Goal: Transaction & Acquisition: Purchase product/service

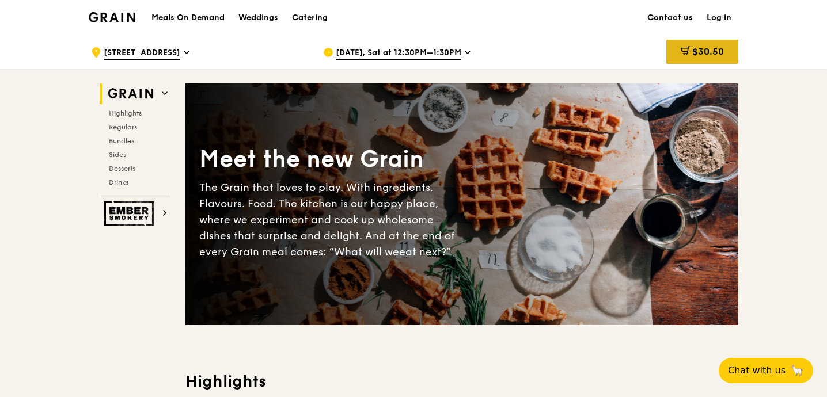
click at [721, 51] on span "$30.50" at bounding box center [708, 51] width 32 height 11
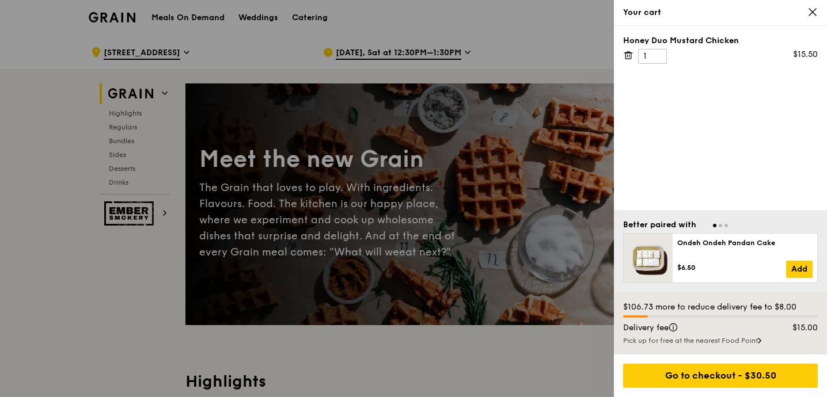
click at [809, 17] on icon at bounding box center [812, 12] width 10 height 10
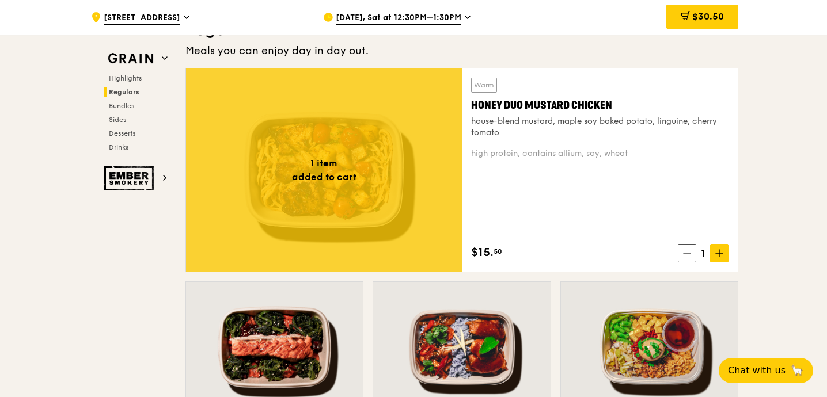
scroll to position [1002, 0]
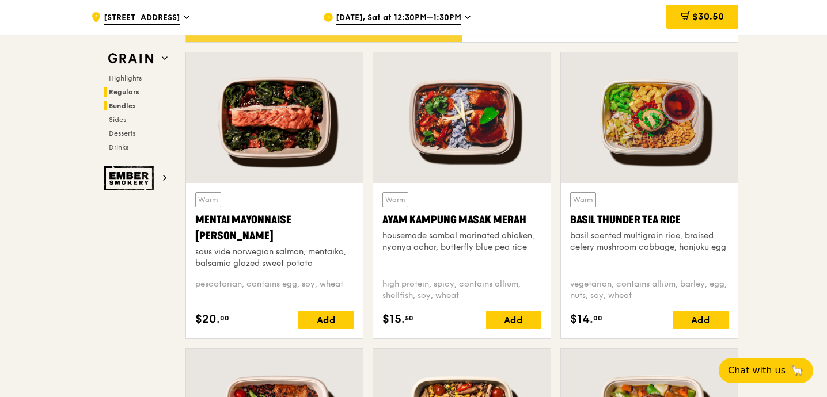
click at [124, 101] on h2 "Bundles" at bounding box center [137, 105] width 66 height 9
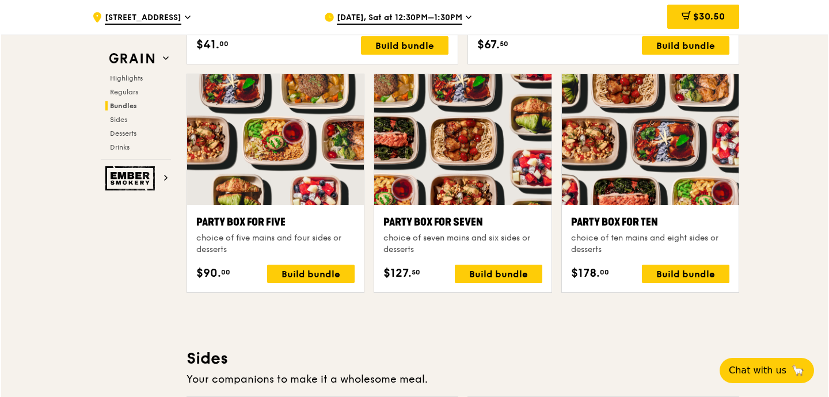
scroll to position [2250, 0]
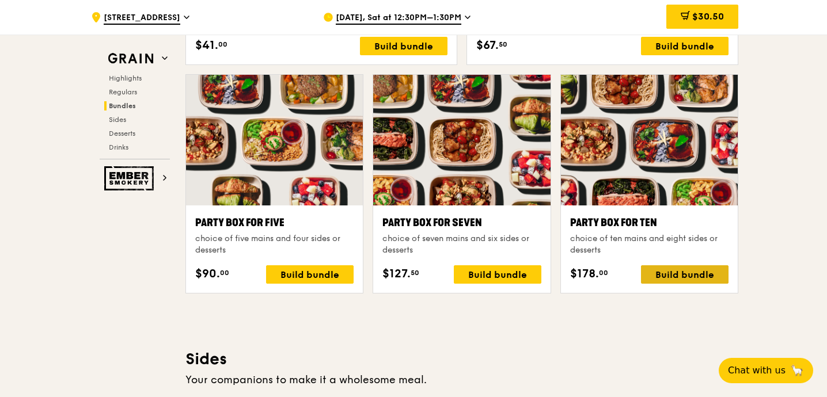
click at [653, 278] on div "Build bundle" at bounding box center [684, 274] width 87 height 18
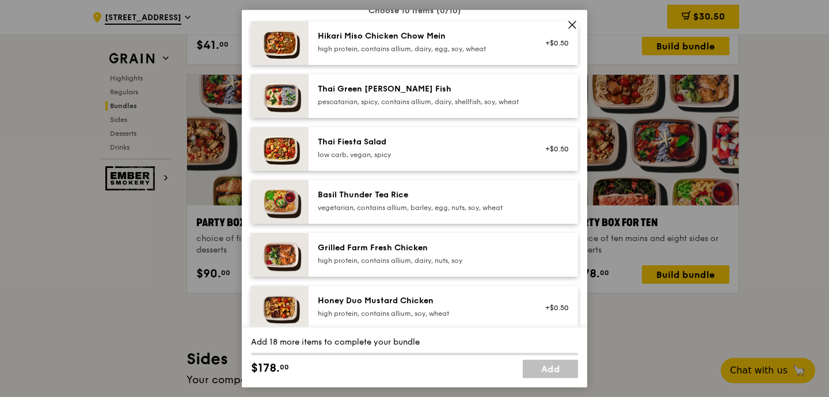
scroll to position [0, 0]
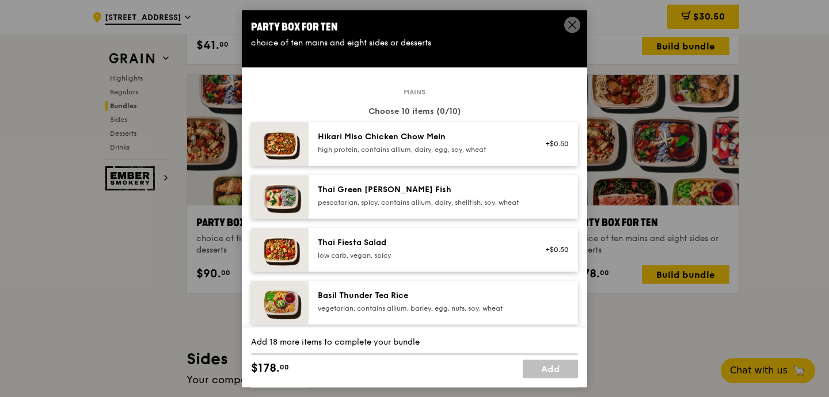
click at [379, 197] on div "Thai Green Curry Fish pescatarian, spicy, contains allium, dairy, shellfish, so…" at bounding box center [421, 195] width 207 height 23
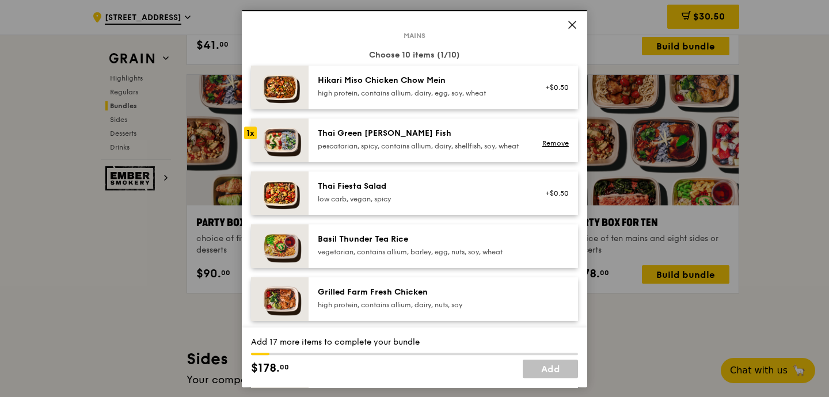
scroll to position [58, 0]
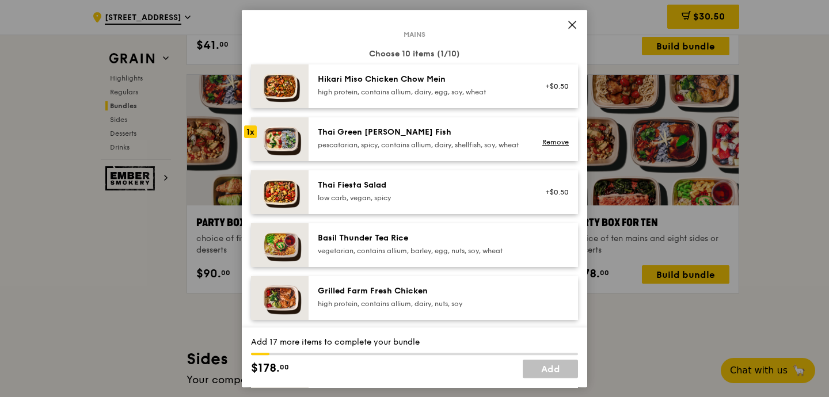
click at [387, 239] on div "Basil Thunder Tea Rice vegetarian, contains allium, barley, egg, nuts, soy, whe…" at bounding box center [443, 245] width 269 height 44
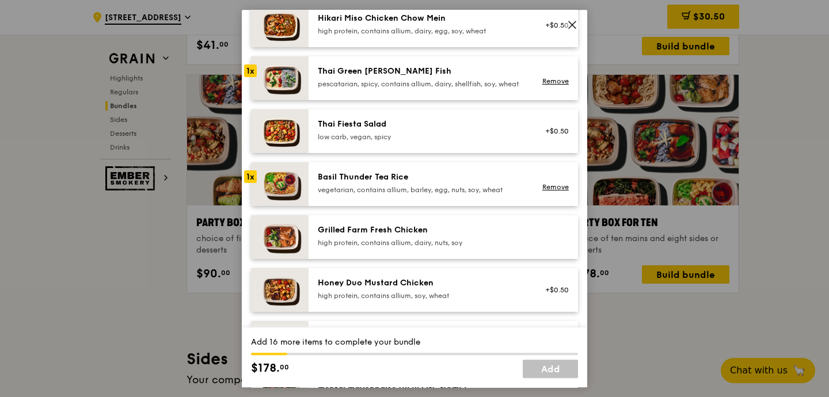
scroll to position [119, 0]
click at [378, 234] on div "Grilled Farm Fresh Chicken" at bounding box center [421, 230] width 207 height 12
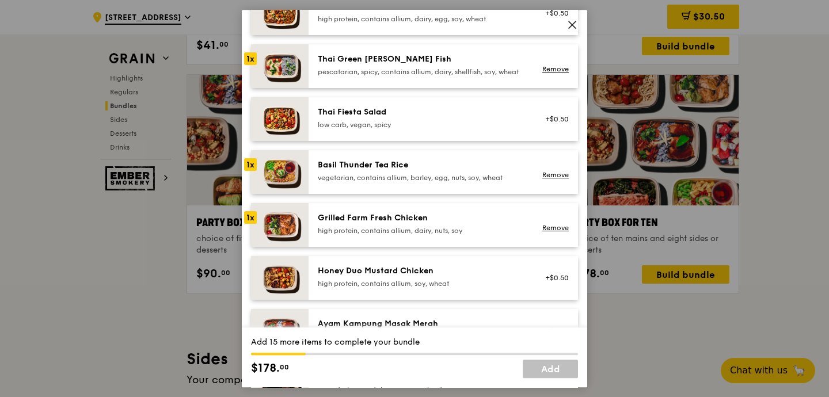
click at [340, 151] on div "Mains Choose 10 items (3/10) Hikari Miso Chicken Chow Mein high protein, contai…" at bounding box center [414, 227] width 327 height 532
click at [340, 171] on div "Basil Thunder Tea Rice" at bounding box center [421, 165] width 207 height 12
click at [568, 179] on link "Remove" at bounding box center [555, 175] width 26 height 8
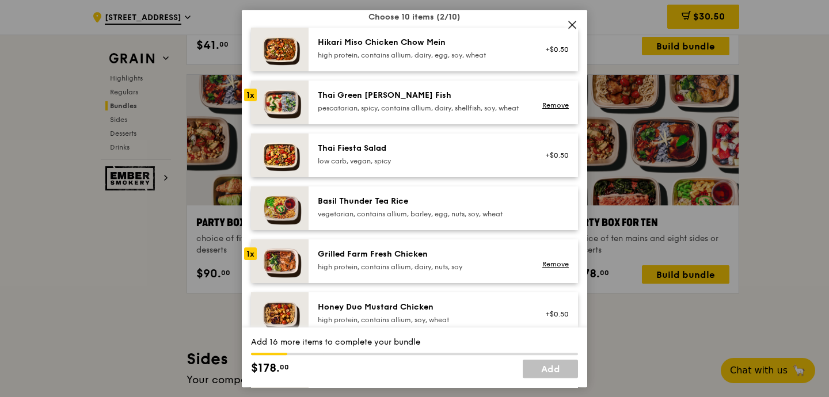
scroll to position [94, 0]
click at [389, 36] on div "Hikari Miso Chicken Chow Mein high protein, contains allium, dairy, egg, soy, w…" at bounding box center [443, 50] width 269 height 44
click at [375, 166] on div "low carb, vegan, spicy" at bounding box center [421, 161] width 207 height 9
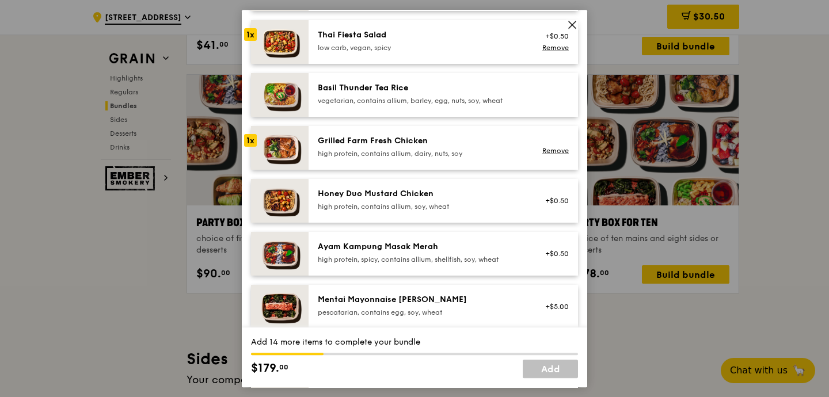
click at [364, 200] on div "Honey Duo Mustard Chicken" at bounding box center [421, 194] width 207 height 12
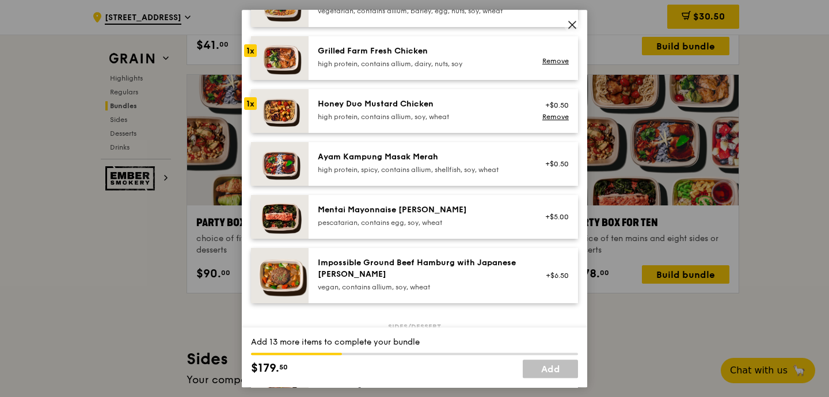
scroll to position [310, 0]
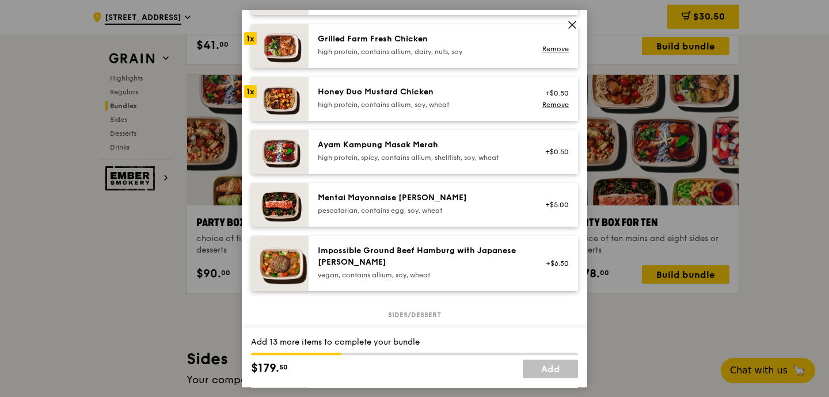
click at [375, 151] on div "Ayam Kampung Masak Merah" at bounding box center [421, 145] width 207 height 12
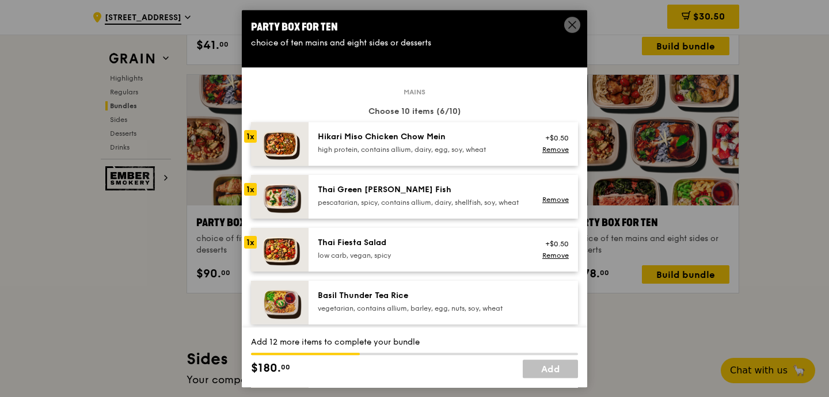
scroll to position [25, 0]
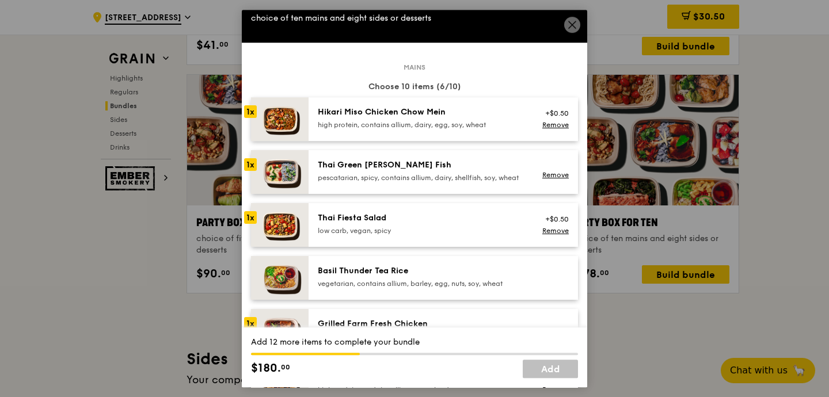
click at [348, 112] on div "Hikari Miso Chicken Chow Mein" at bounding box center [421, 112] width 207 height 12
click at [344, 165] on div "Thai Green [PERSON_NAME] Fish" at bounding box center [421, 165] width 207 height 12
click at [342, 224] on div "Thai Fiesta Salad" at bounding box center [421, 218] width 207 height 12
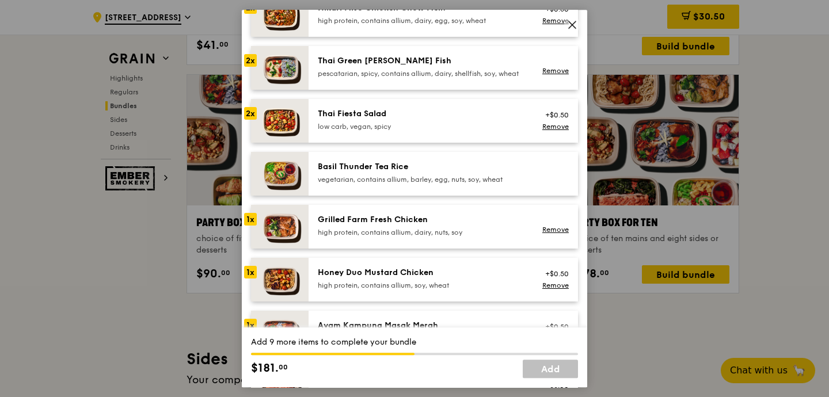
scroll to position [169, 0]
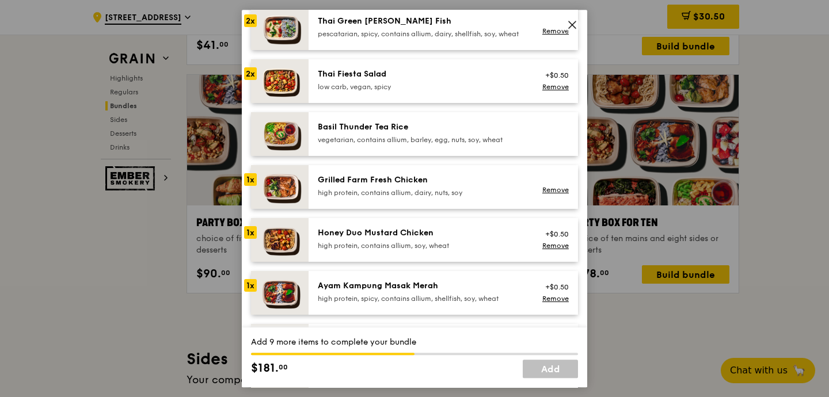
click at [360, 186] on div "Grilled Farm Fresh Chicken" at bounding box center [421, 180] width 207 height 12
click at [360, 239] on div "Honey Duo Mustard Chicken" at bounding box center [421, 233] width 207 height 12
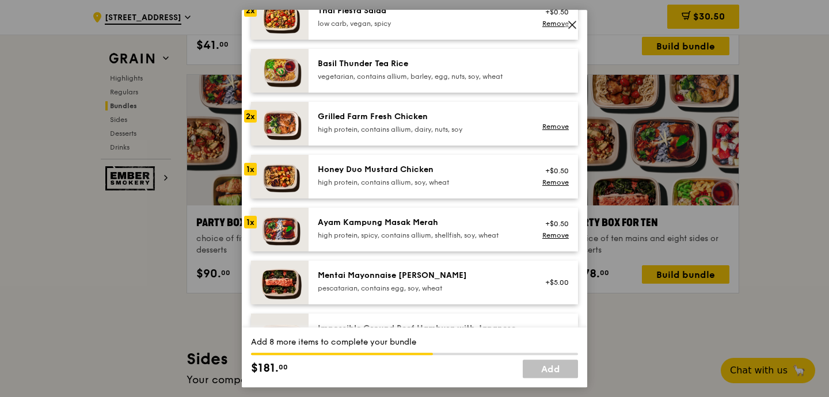
scroll to position [234, 0]
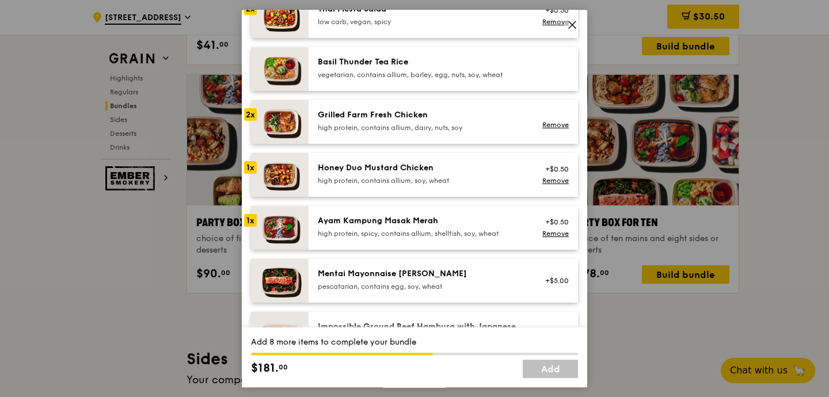
click at [355, 227] on div "Ayam Kampung Masak Merah" at bounding box center [421, 221] width 207 height 12
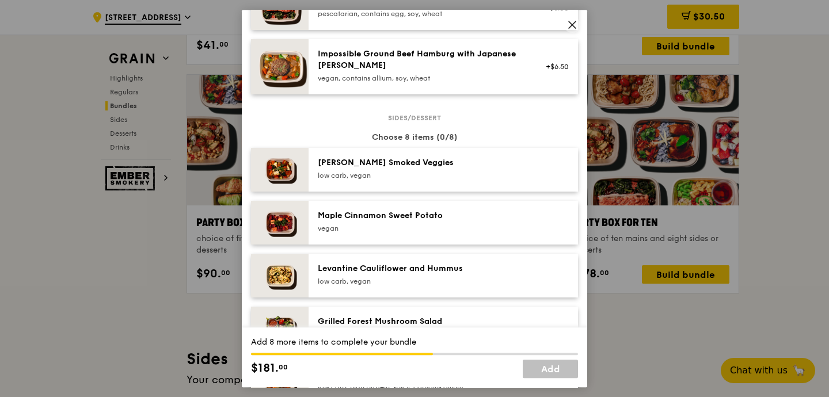
scroll to position [511, 0]
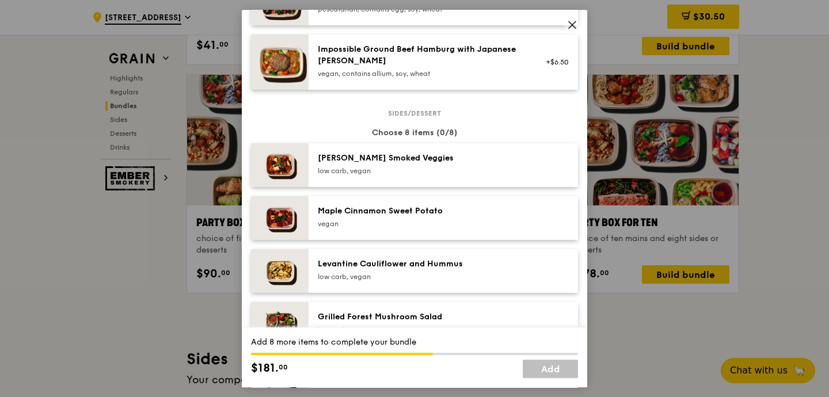
click at [353, 176] on div "low carb, vegan" at bounding box center [421, 170] width 207 height 9
click at [352, 217] on div "Maple Cinnamon Sweet Potato" at bounding box center [421, 211] width 207 height 12
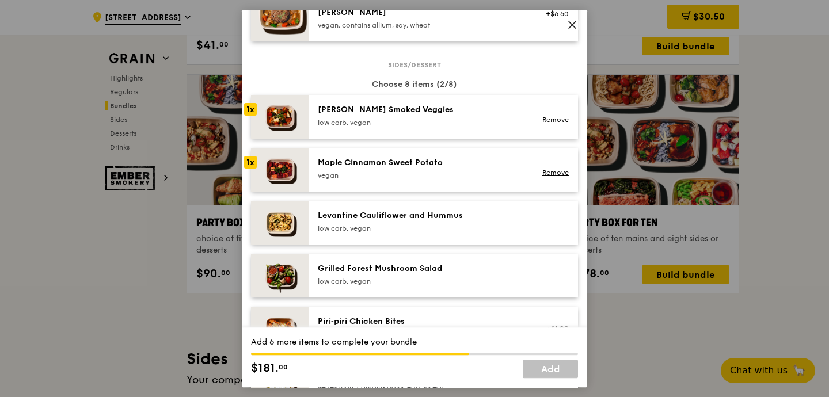
scroll to position [568, 0]
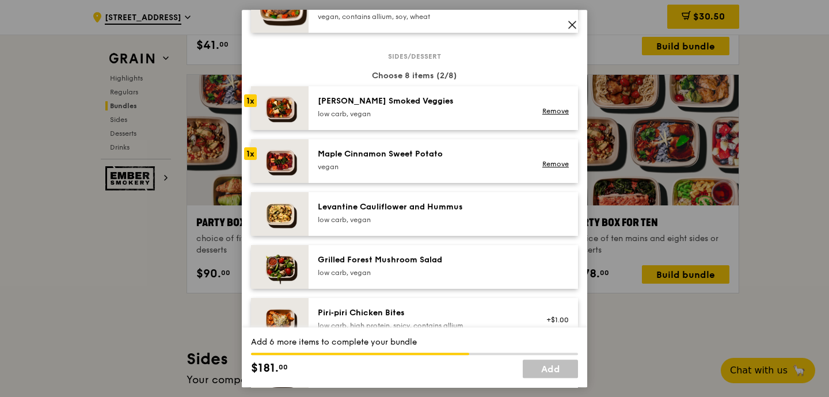
click at [352, 204] on div "Levantine Cauliflower and Hummus low carb, vegan" at bounding box center [443, 214] width 269 height 44
click at [352, 257] on div "Grilled Forest Mushroom Salad low carb, vegan" at bounding box center [443, 267] width 269 height 44
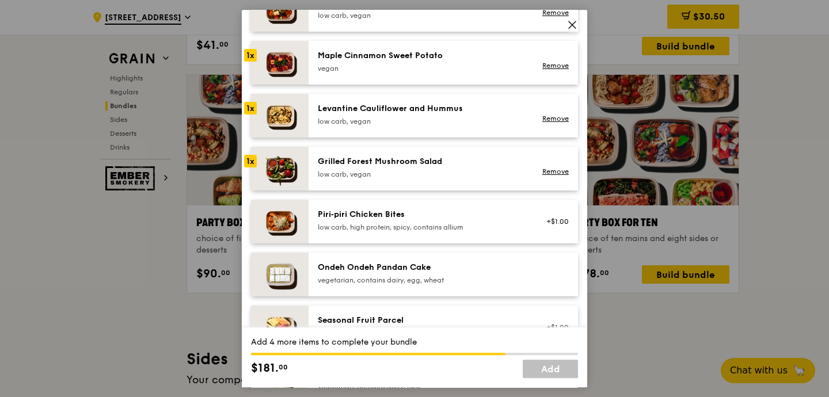
scroll to position [669, 0]
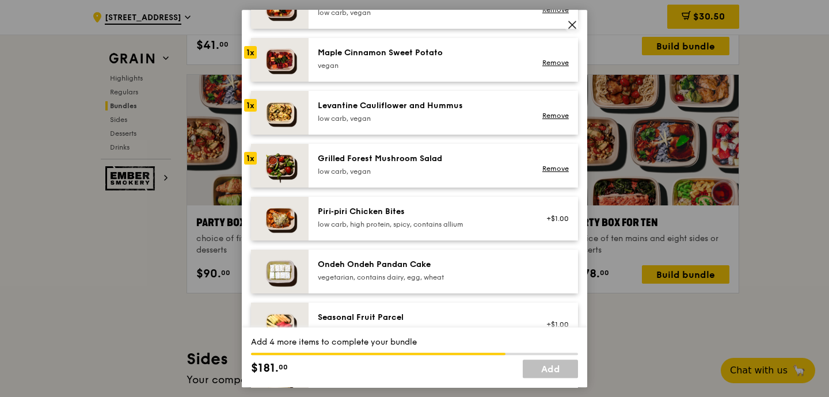
click at [352, 229] on div "low carb, high protein, spicy, contains allium" at bounding box center [421, 224] width 207 height 9
click at [352, 266] on div "Ondeh Ondeh Pandan Cake vegetarian, contains dairy, egg, wheat" at bounding box center [443, 272] width 269 height 44
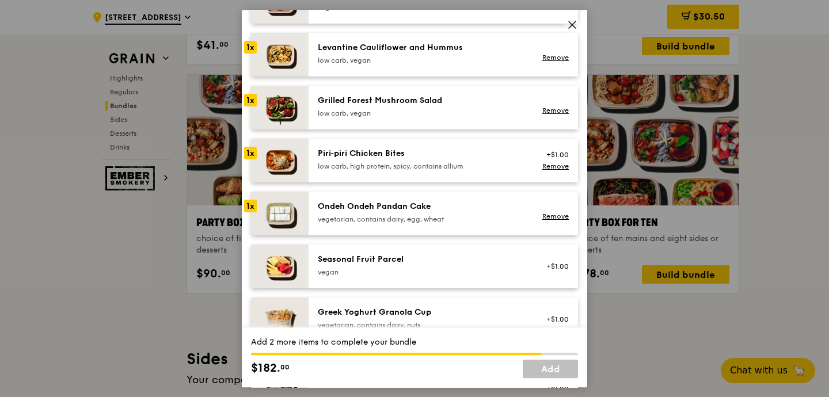
click at [352, 260] on div "Seasonal Fruit Parcel vegan +$1.00" at bounding box center [443, 267] width 269 height 44
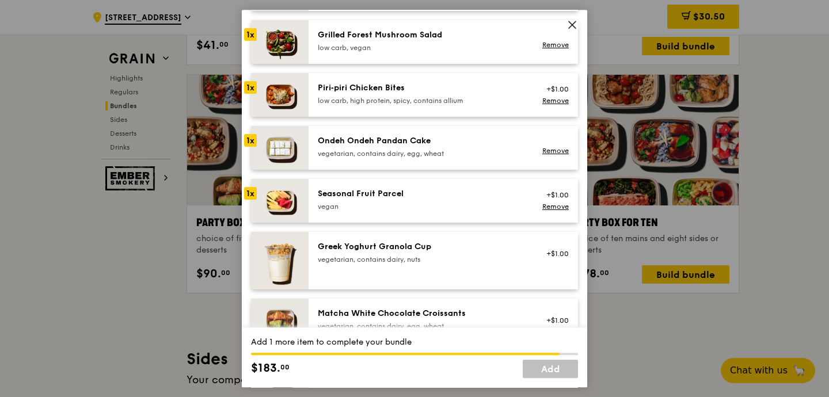
scroll to position [794, 0]
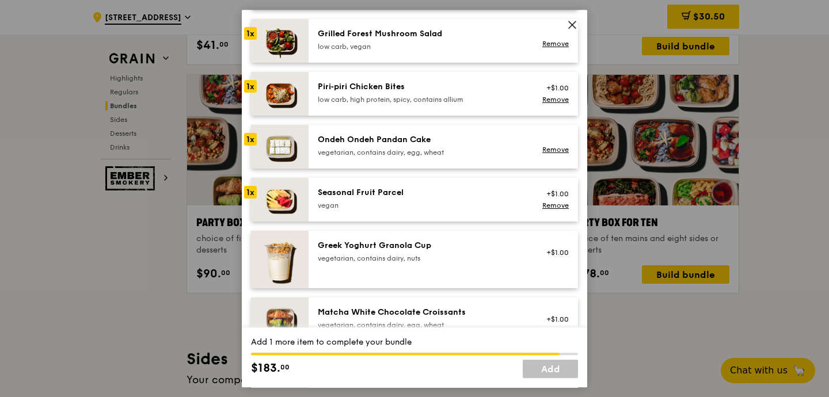
click at [352, 252] on div "Greek Yoghurt Granola Cup" at bounding box center [421, 246] width 207 height 12
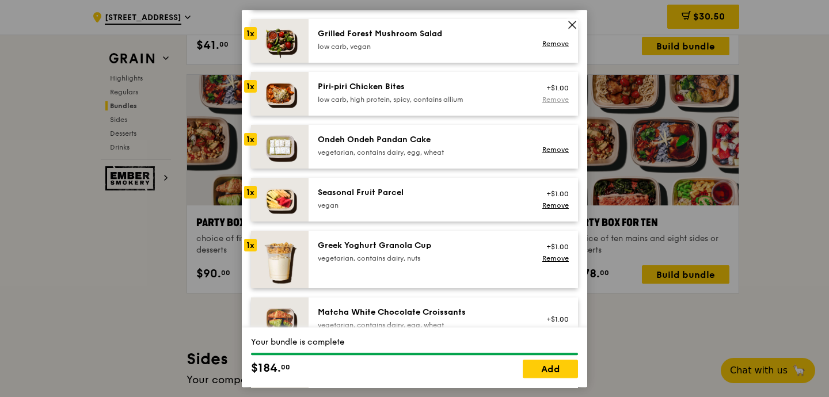
click at [554, 104] on link "Remove" at bounding box center [555, 100] width 26 height 8
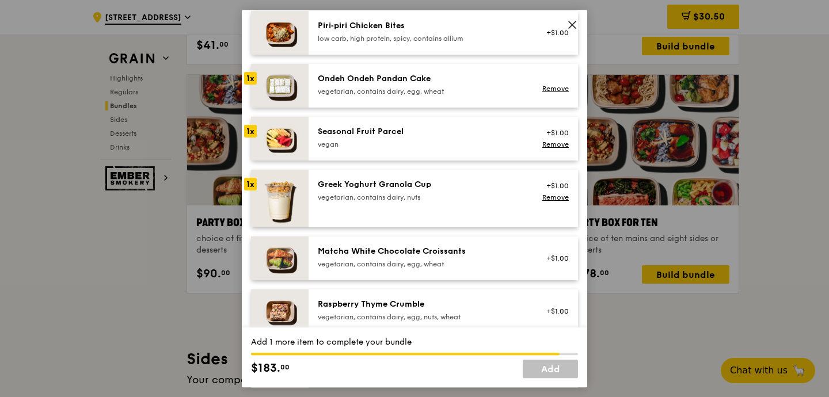
scroll to position [820, 0]
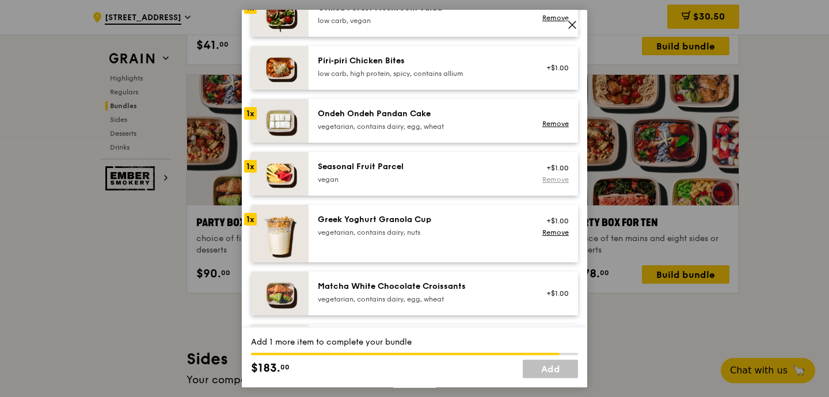
click at [567, 184] on link "Remove" at bounding box center [555, 180] width 26 height 8
click at [561, 178] on div "+$1.00" at bounding box center [553, 173] width 31 height 9
click at [557, 237] on link "Remove" at bounding box center [555, 233] width 26 height 8
click at [410, 67] on div "Piri‑piri Chicken Bites" at bounding box center [421, 61] width 207 height 12
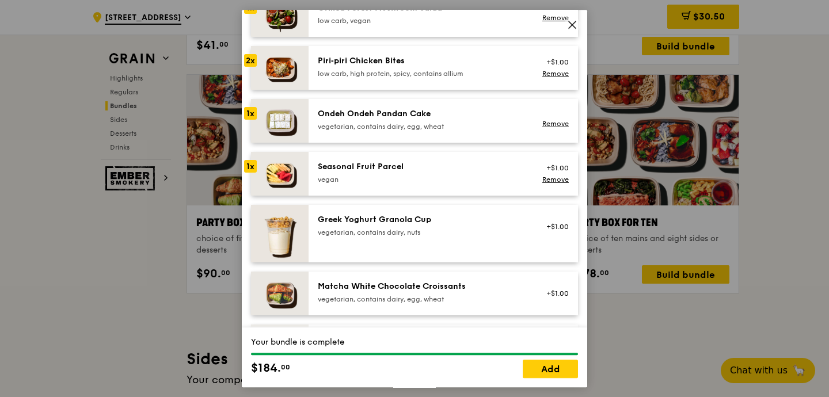
click at [384, 120] on div "Ondeh Ondeh Pandan Cake" at bounding box center [421, 114] width 207 height 12
click at [547, 78] on link "Remove" at bounding box center [555, 74] width 26 height 8
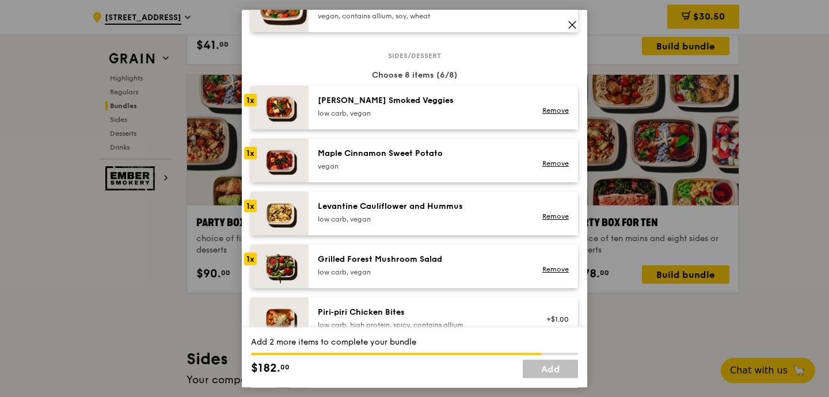
scroll to position [520, 0]
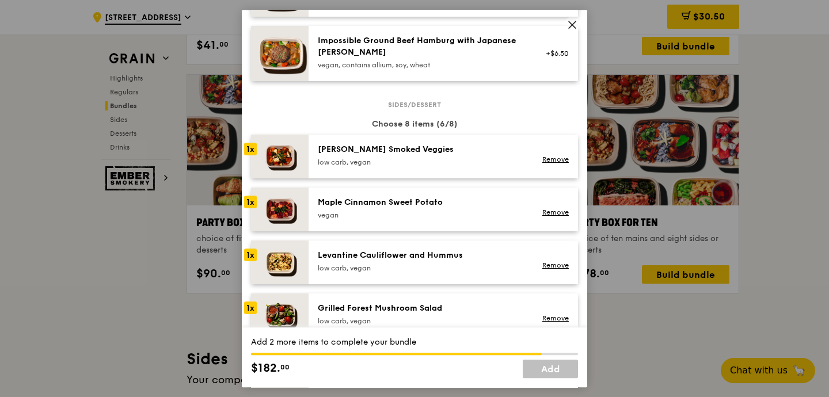
click at [420, 167] on div "low carb, vegan" at bounding box center [421, 162] width 207 height 9
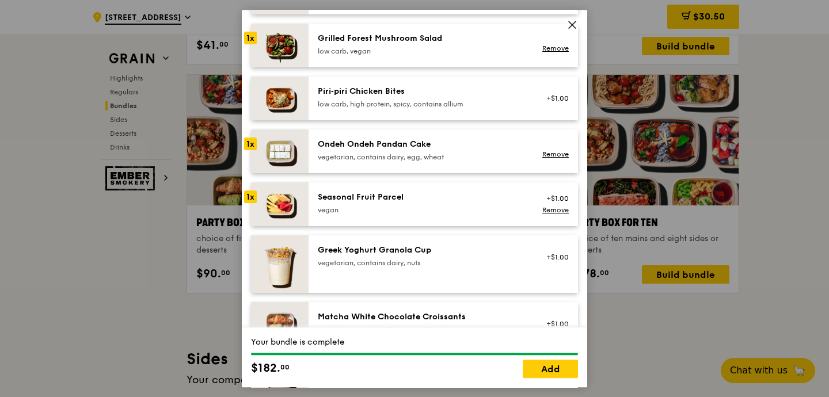
scroll to position [781, 0]
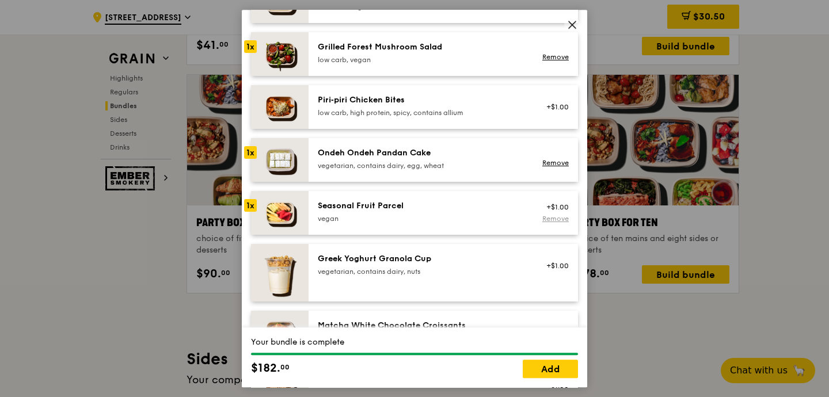
click at [548, 223] on link "Remove" at bounding box center [555, 219] width 26 height 8
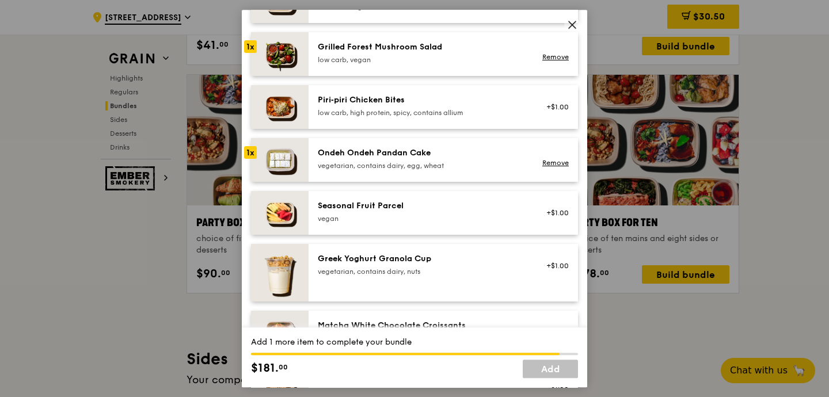
click at [317, 56] on div "Grilled Forest Mushroom Salad low carb, vegan" at bounding box center [421, 53] width 220 height 25
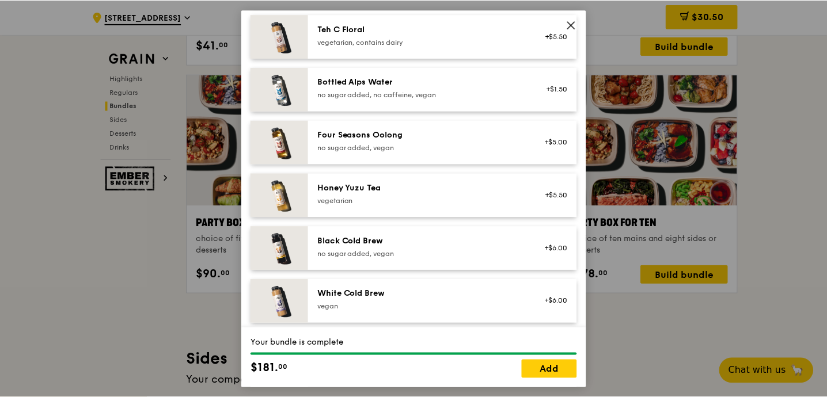
scroll to position [1400, 0]
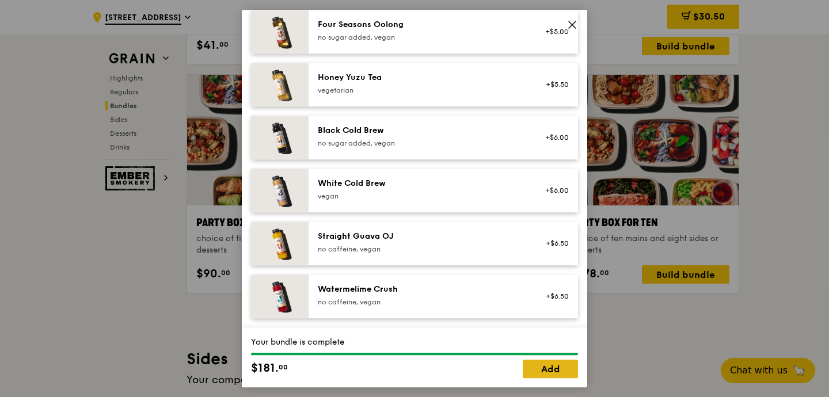
click at [554, 368] on link "Add" at bounding box center [550, 369] width 55 height 18
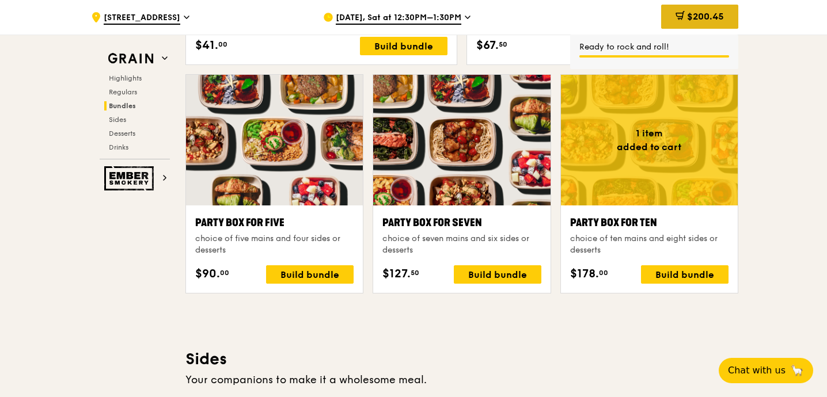
click at [705, 25] on div "$200.45" at bounding box center [699, 17] width 77 height 24
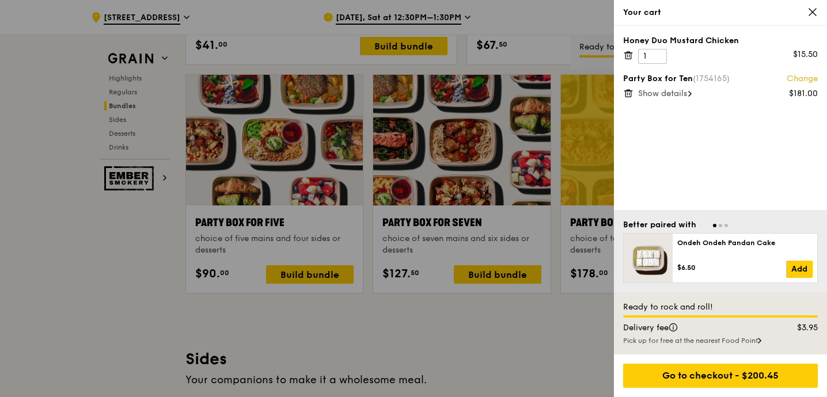
click at [621, 57] on div "Honey Duo Mustard Chicken 1 $15.50 Party Box for Ten (1754165) Change $181.00 S…" at bounding box center [720, 118] width 213 height 184
click at [627, 57] on icon at bounding box center [627, 56] width 0 height 2
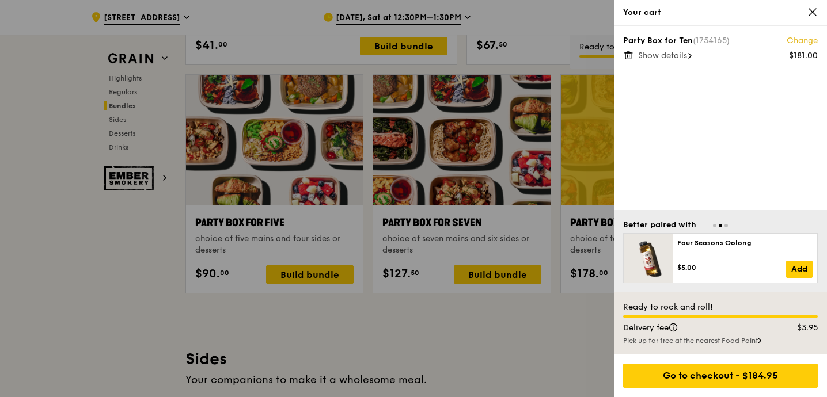
scroll to position [2282, 0]
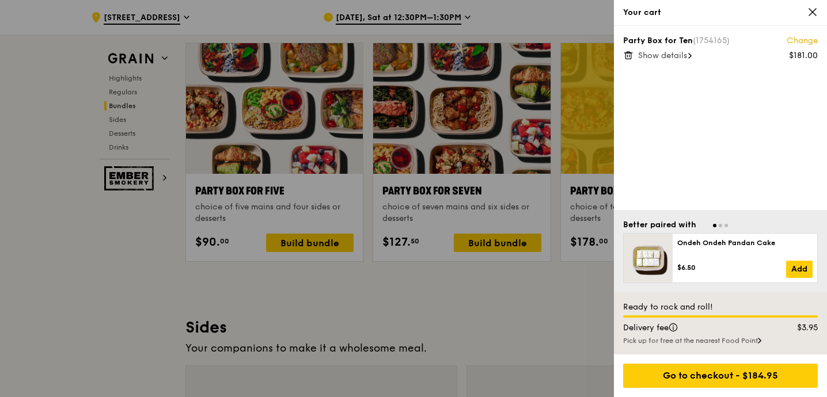
click at [667, 52] on span "Show details" at bounding box center [662, 56] width 49 height 10
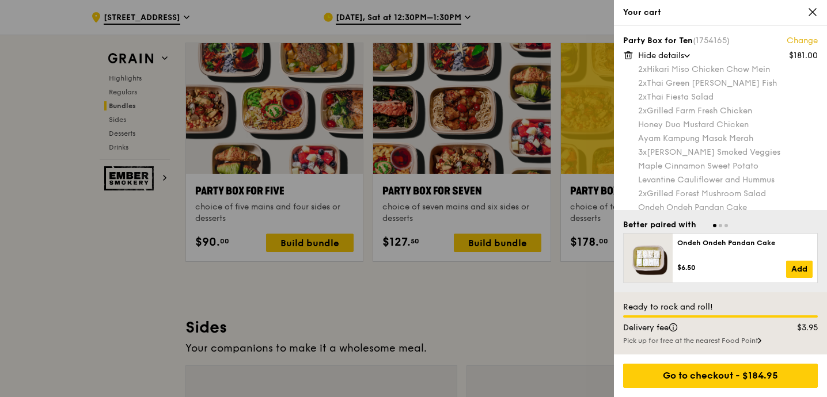
scroll to position [12, 0]
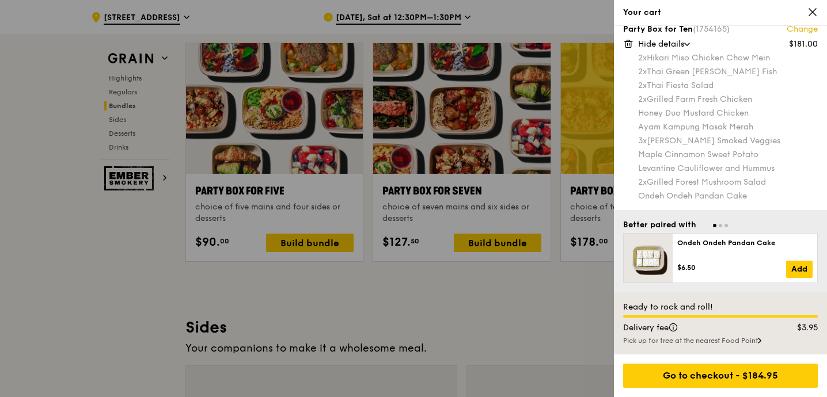
click at [539, 101] on div at bounding box center [413, 198] width 827 height 397
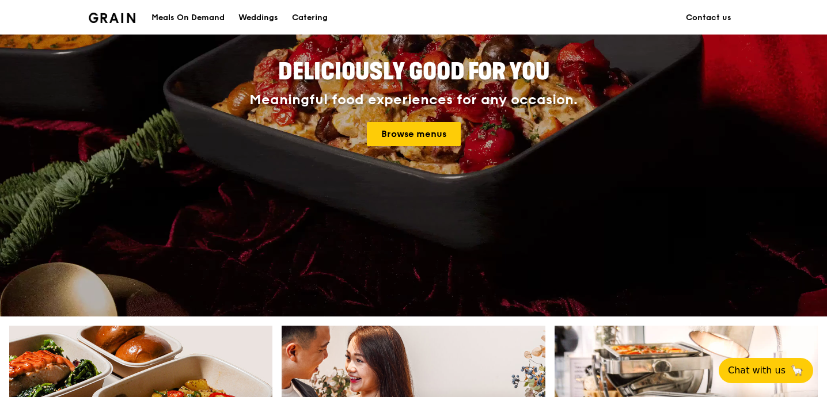
scroll to position [75, 0]
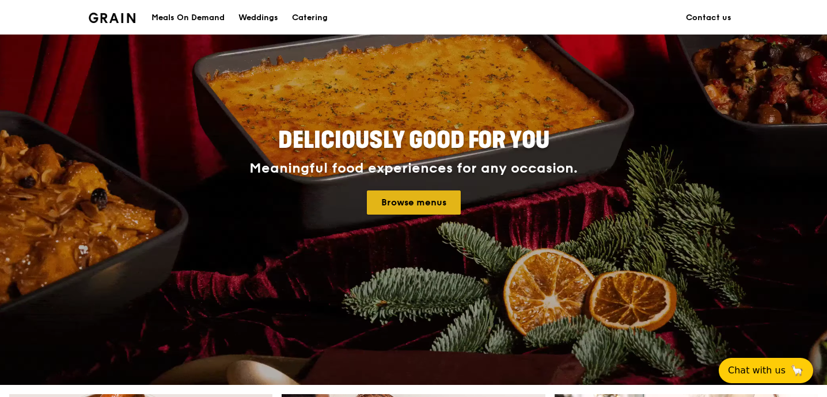
click at [399, 205] on link "Browse menus" at bounding box center [414, 203] width 94 height 24
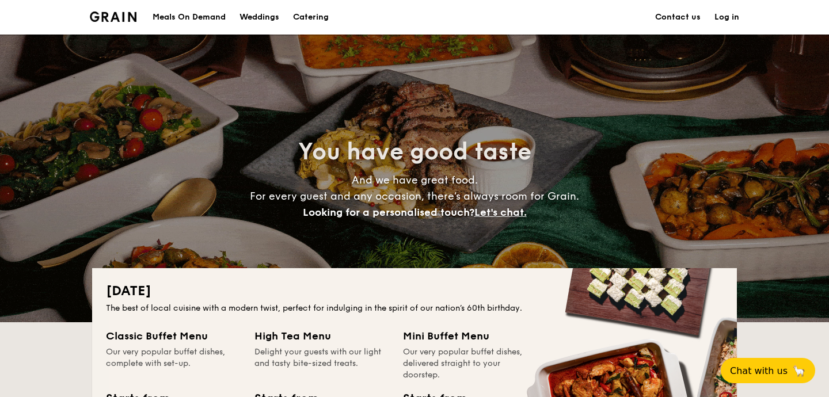
click at [222, 9] on div "Meals On Demand" at bounding box center [189, 17] width 73 height 35
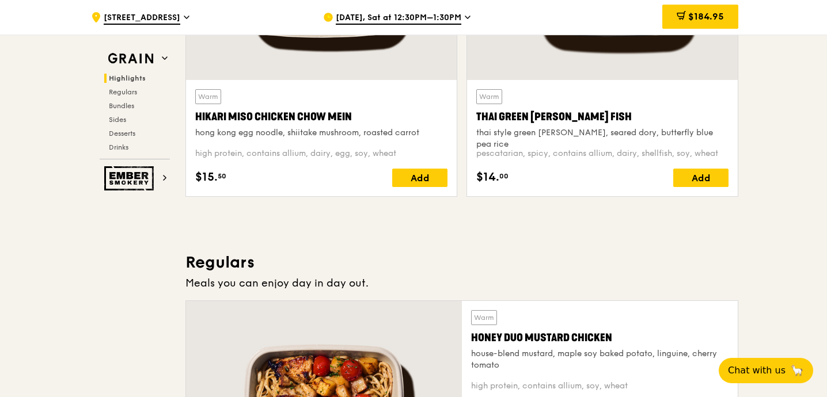
scroll to position [748, 0]
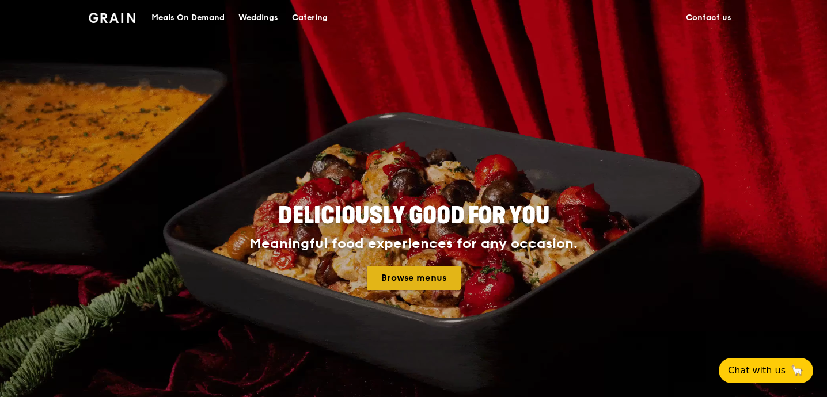
click at [437, 271] on link "Browse menus" at bounding box center [414, 278] width 94 height 24
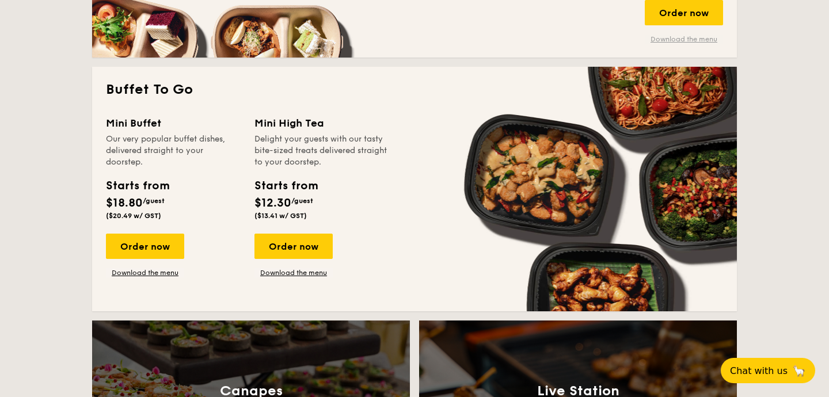
scroll to position [892, 0]
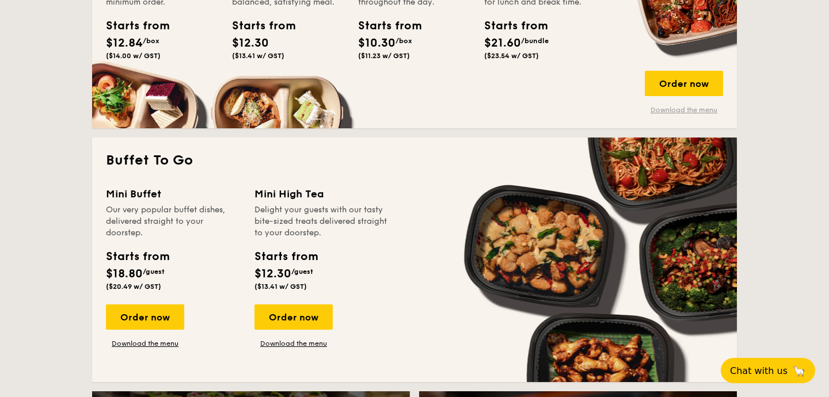
click at [690, 108] on link "Download the menu" at bounding box center [684, 109] width 78 height 9
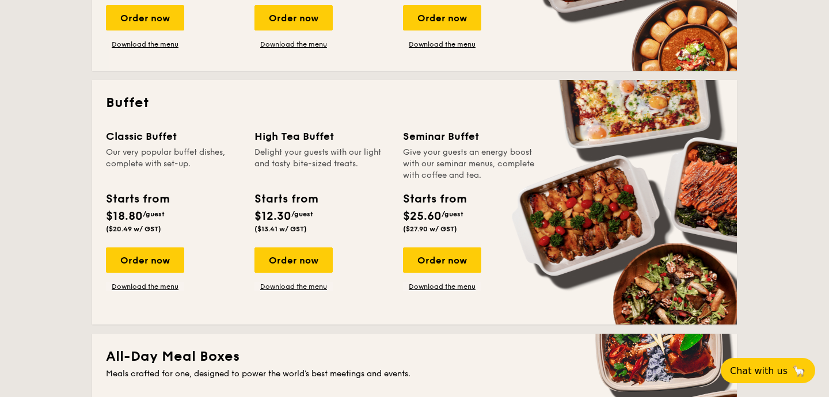
scroll to position [450, 0]
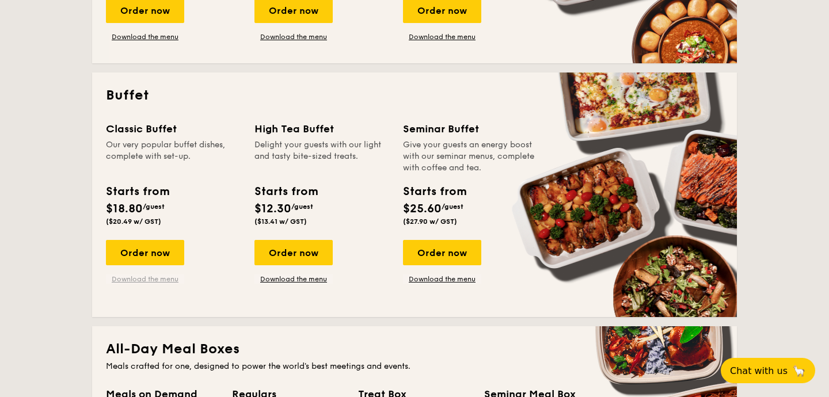
click at [162, 280] on link "Download the menu" at bounding box center [145, 279] width 78 height 9
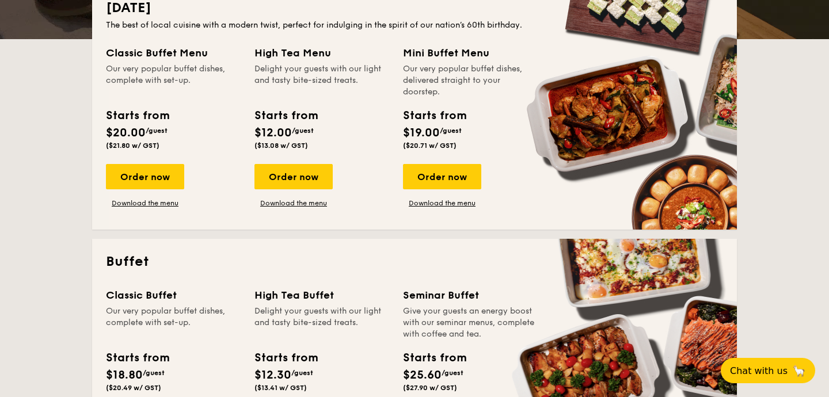
scroll to position [0, 0]
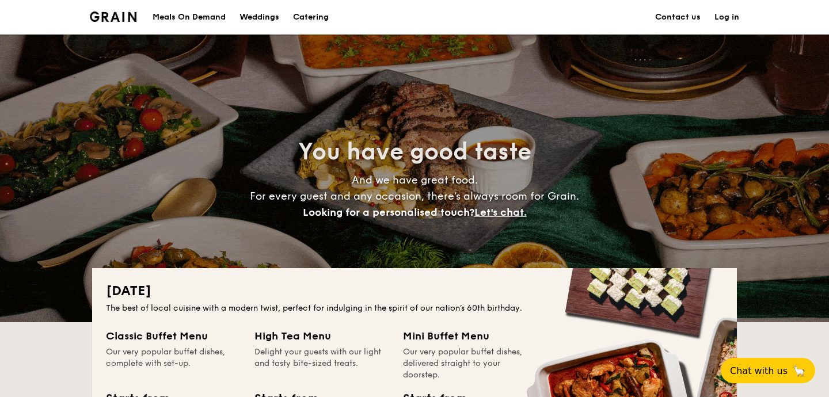
click at [214, 14] on div "Meals On Demand" at bounding box center [189, 17] width 73 height 35
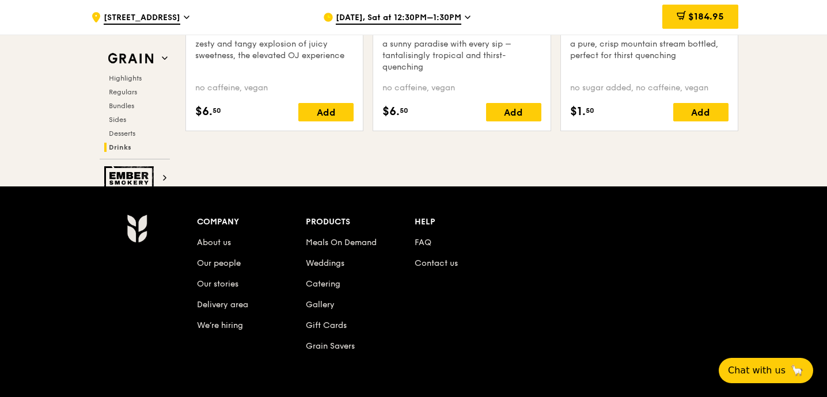
scroll to position [4852, 0]
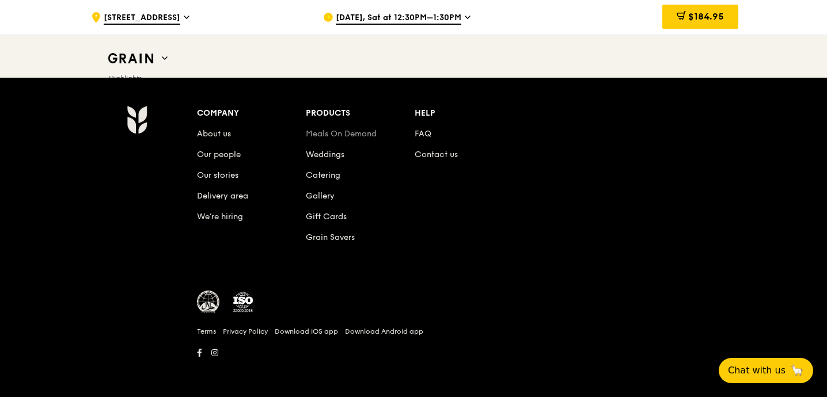
click at [350, 132] on link "Meals On Demand" at bounding box center [341, 134] width 71 height 10
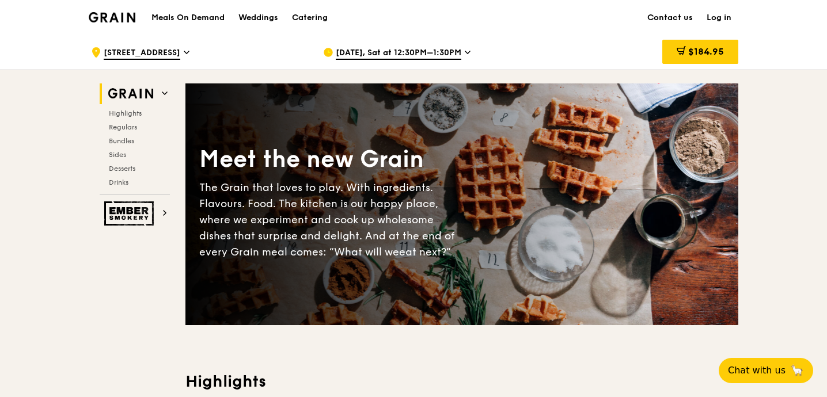
click at [123, 17] on img at bounding box center [112, 17] width 47 height 10
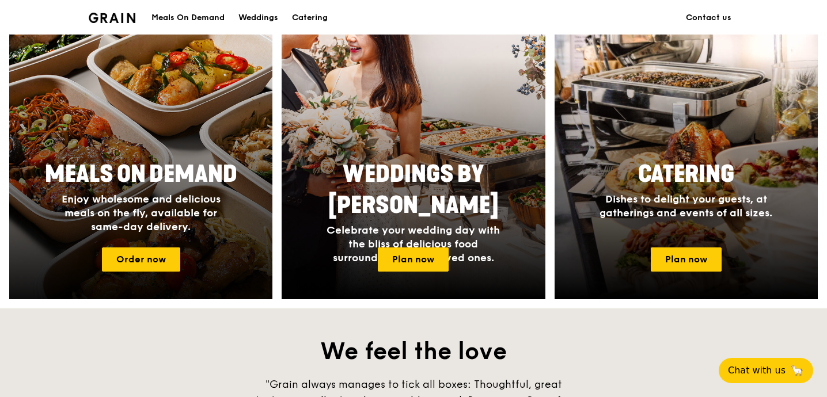
scroll to position [393, 0]
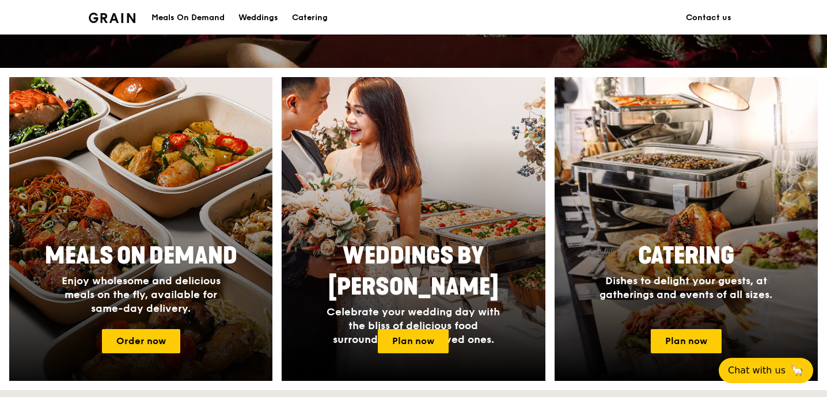
click at [155, 196] on div at bounding box center [141, 229] width 290 height 334
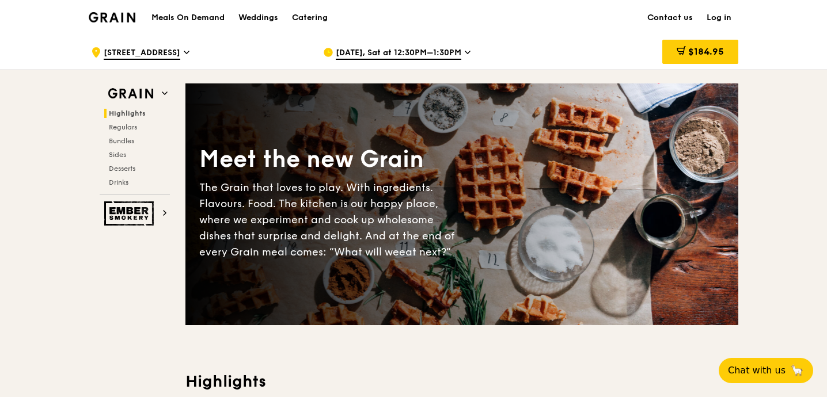
click at [205, 12] on h1 "Meals On Demand" at bounding box center [187, 18] width 73 height 12
click at [266, 20] on div "Weddings" at bounding box center [258, 18] width 40 height 35
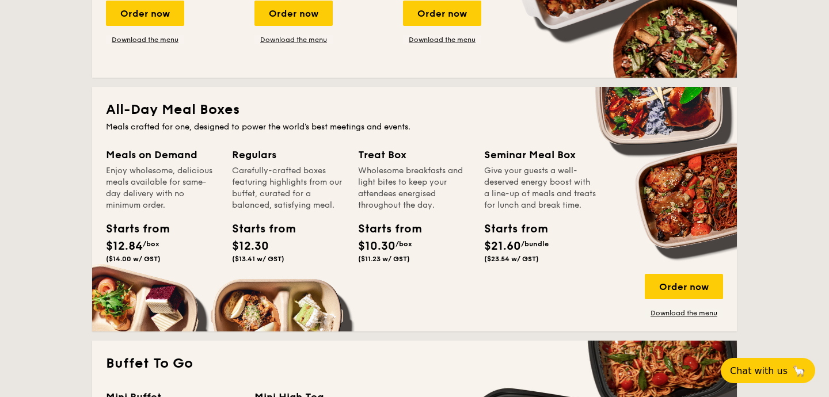
scroll to position [695, 0]
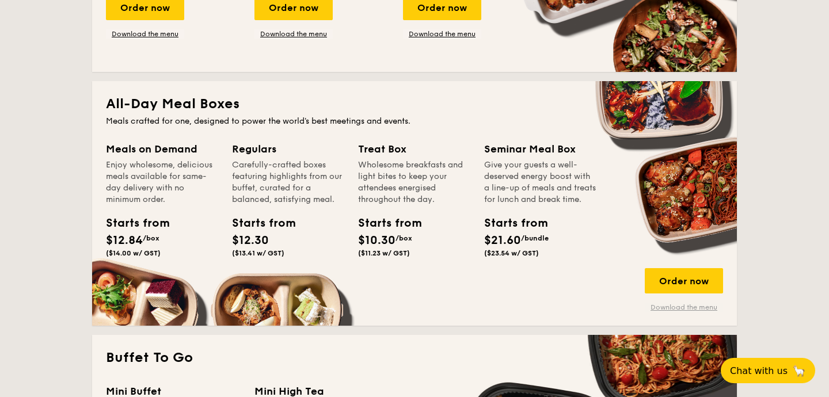
click at [687, 305] on link "Download the menu" at bounding box center [684, 307] width 78 height 9
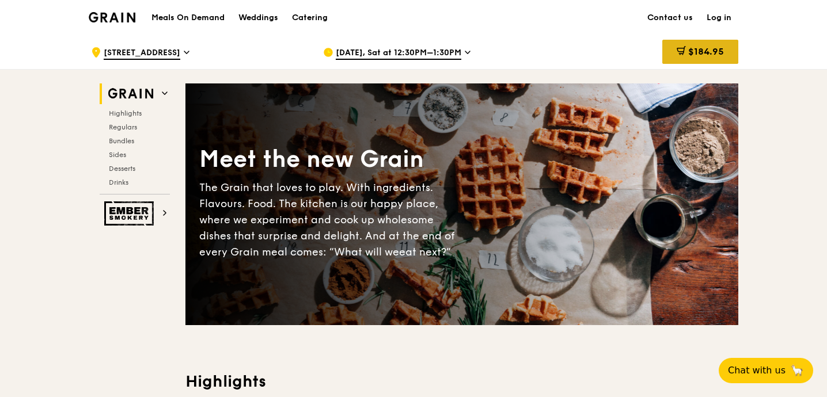
click at [704, 49] on span "$184.95" at bounding box center [706, 51] width 36 height 11
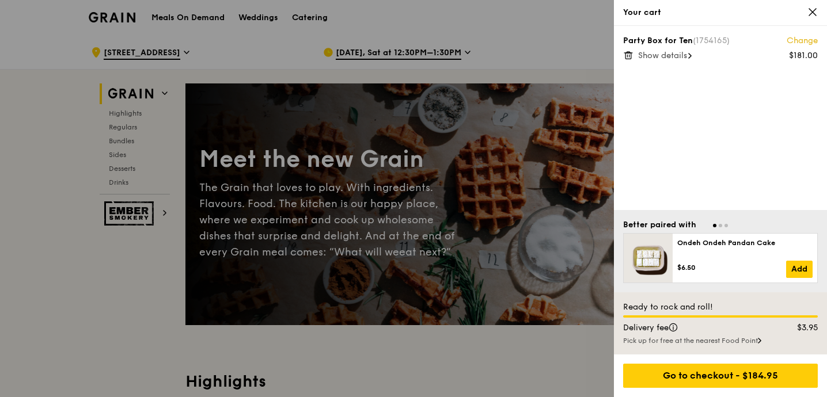
click at [809, 9] on icon at bounding box center [812, 12] width 7 height 7
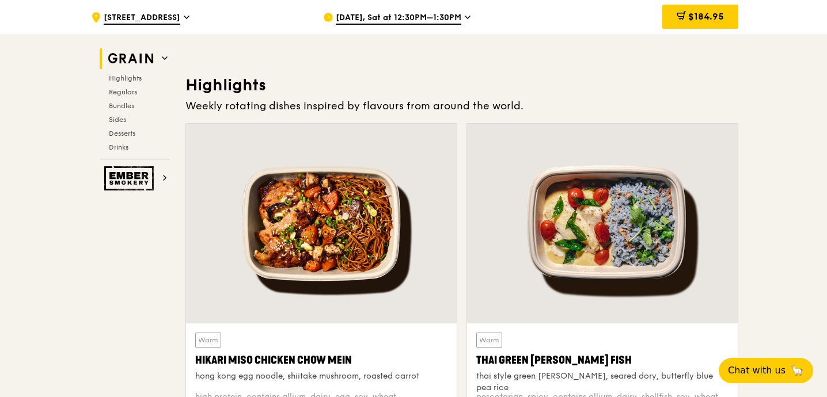
scroll to position [387, 0]
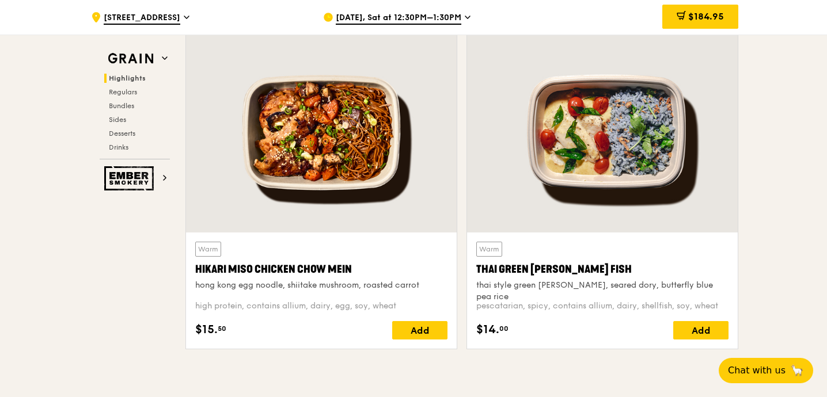
click at [350, 186] on div at bounding box center [321, 133] width 271 height 200
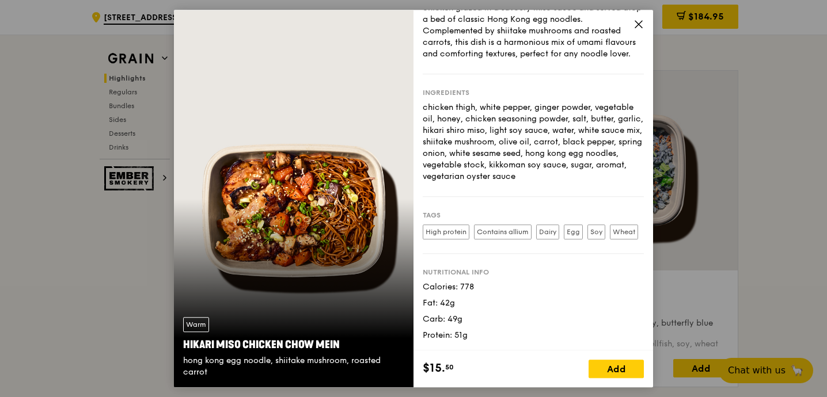
scroll to position [352, 0]
click at [685, 223] on div "Warm Hikari Miso Chicken Chow Mein hong kong egg noodle, shiitake mushroom, roa…" at bounding box center [413, 198] width 827 height 397
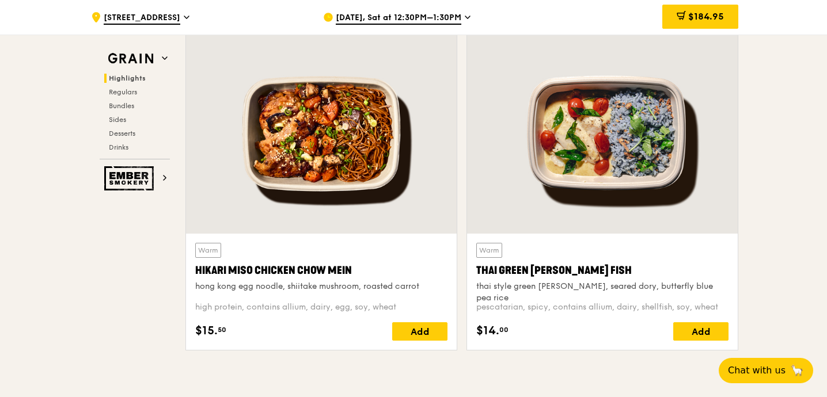
scroll to position [397, 0]
